Goal: Information Seeking & Learning: Check status

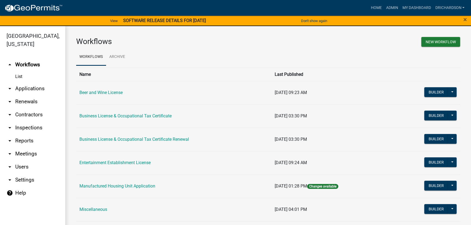
click at [32, 82] on link "arrow_drop_down Applications" at bounding box center [32, 88] width 65 height 13
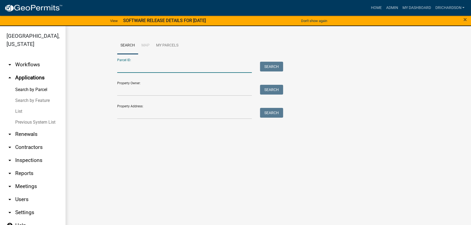
click at [136, 68] on input "Parcel ID:" at bounding box center [184, 67] width 135 height 11
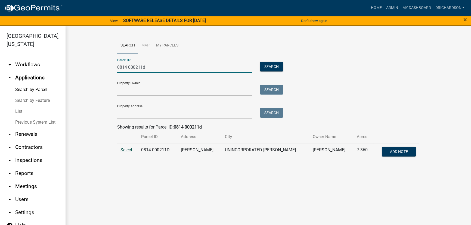
type input "0814 000211d"
click at [131, 148] on span "Select" at bounding box center [127, 150] width 12 height 5
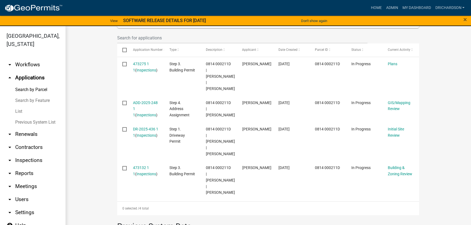
scroll to position [25, 0]
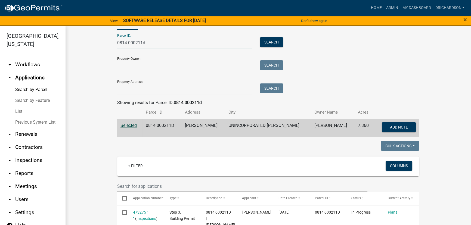
drag, startPoint x: 155, startPoint y: 43, endPoint x: 71, endPoint y: 39, distance: 84.2
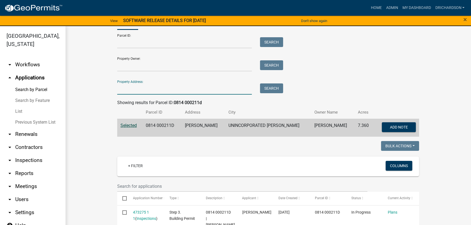
click at [134, 89] on input "Property Address:" at bounding box center [184, 89] width 135 height 11
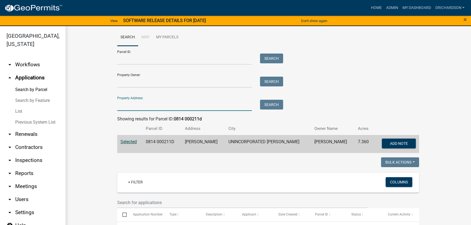
scroll to position [0, 0]
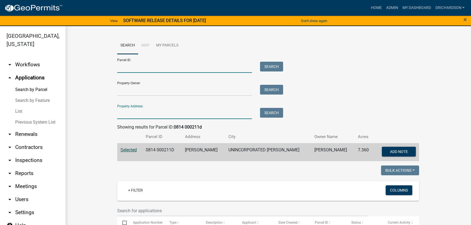
click at [129, 66] on input "Parcel ID:" at bounding box center [184, 67] width 135 height 11
paste input "0180 000096D"
type input "0180 000096D"
click at [265, 64] on button "Search" at bounding box center [271, 67] width 23 height 10
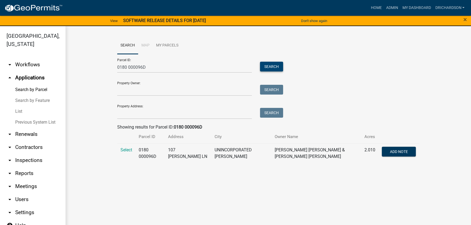
scroll to position [6, 0]
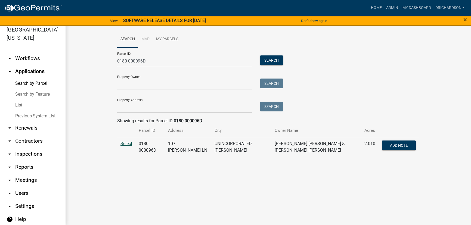
click at [127, 144] on span "Select" at bounding box center [127, 143] width 12 height 5
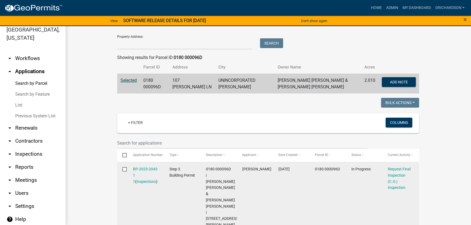
scroll to position [0, 0]
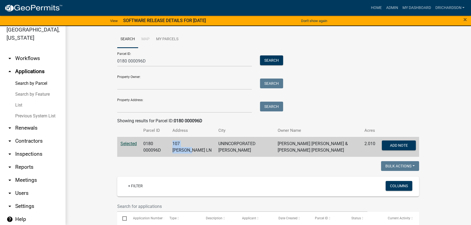
drag, startPoint x: 178, startPoint y: 142, endPoint x: 191, endPoint y: 151, distance: 15.7
click at [191, 152] on td "107 RENAE LN" at bounding box center [192, 147] width 46 height 20
copy td "107 RENAE LN"
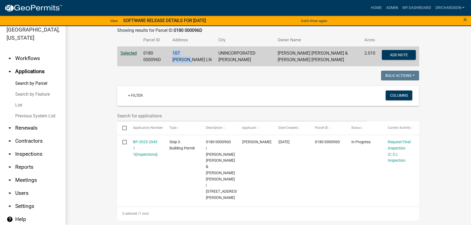
scroll to position [49, 0]
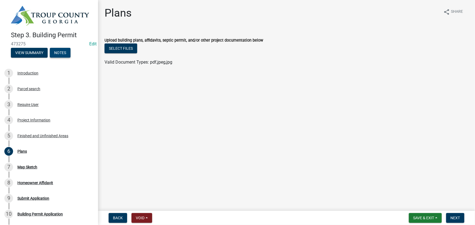
click at [62, 49] on button "Notes" at bounding box center [60, 53] width 21 height 10
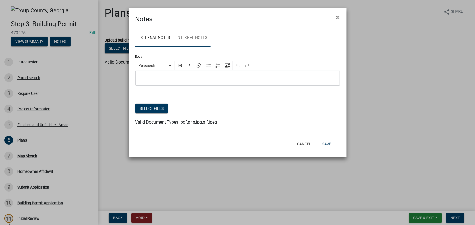
click at [192, 37] on link "Internal Notes" at bounding box center [191, 37] width 37 height 17
click at [164, 40] on link "External Notes" at bounding box center [154, 37] width 38 height 17
click at [342, 19] on button "×" at bounding box center [338, 17] width 12 height 15
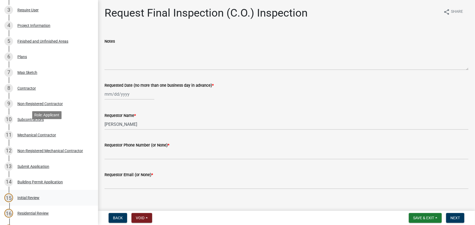
scroll to position [18, 0]
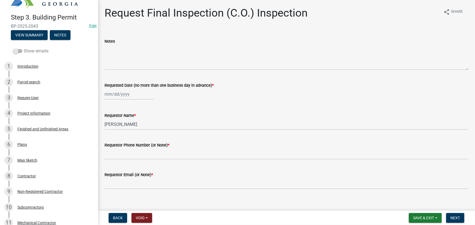
click at [19, 52] on span at bounding box center [17, 51] width 9 height 4
click at [24, 48] on input "Show emails" at bounding box center [24, 48] width 0 height 0
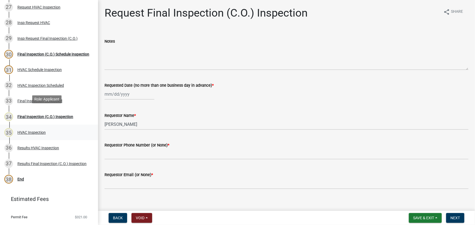
scroll to position [496, 0]
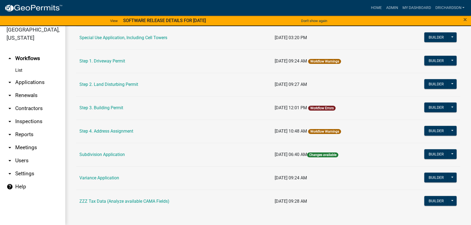
scroll to position [285, 0]
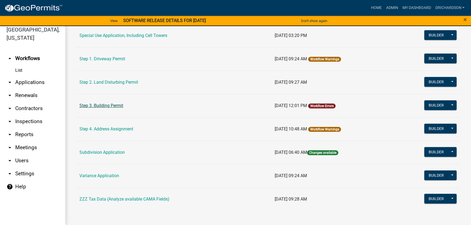
click at [108, 105] on link "Step 3. Building Permit" at bounding box center [101, 105] width 44 height 5
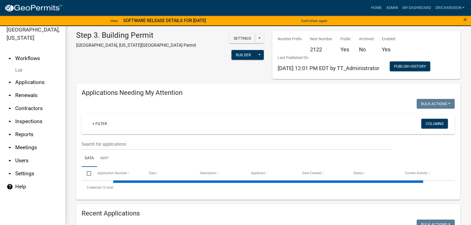
select select "1: 25"
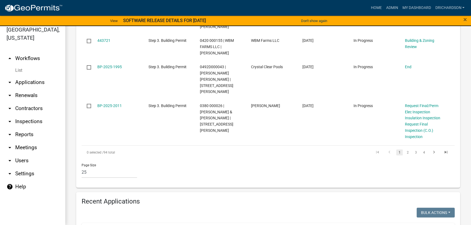
scroll to position [940, 0]
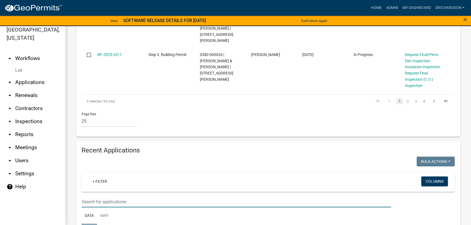
click at [120, 197] on input "text" at bounding box center [237, 202] width 310 height 11
paste input "107 RENAE LN"
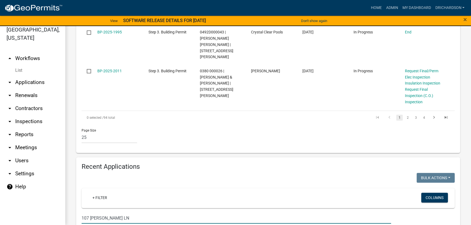
type input "107 RENAE LN"
